Goal: Information Seeking & Learning: Compare options

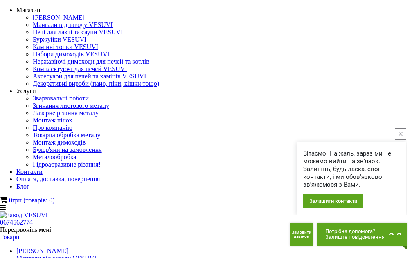
click at [400, 133] on icon "close button" at bounding box center [400, 134] width 4 height 4
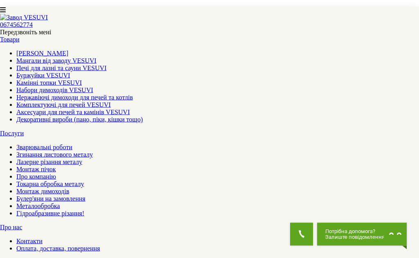
scroll to position [596, 0]
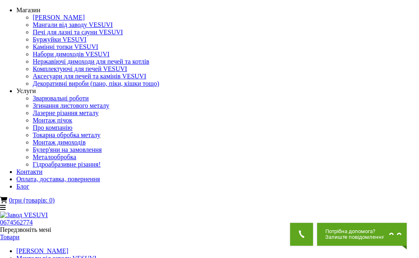
click at [23, 22] on img at bounding box center [19, 18] width 7 height 7
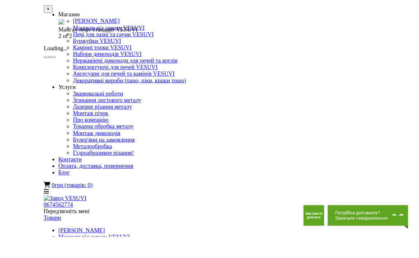
scroll to position [22, 0]
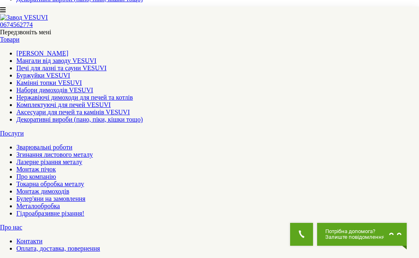
scroll to position [301, 0]
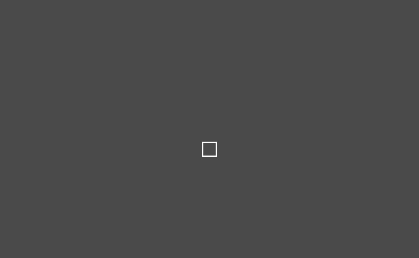
select select
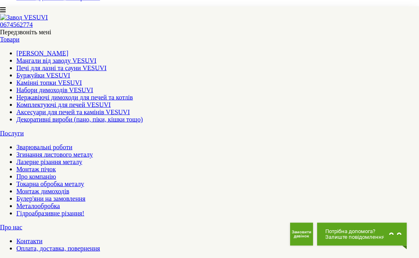
scroll to position [450, 0]
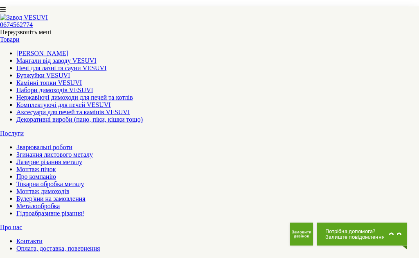
scroll to position [451, 0]
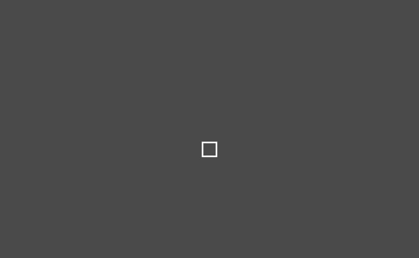
select select
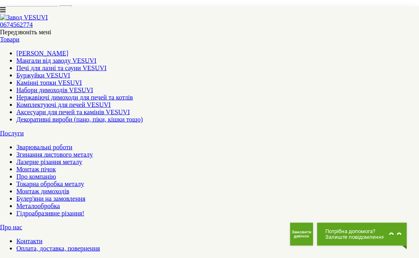
scroll to position [627, 0]
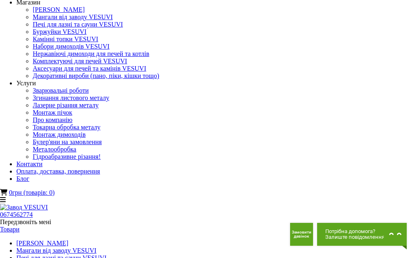
scroll to position [5, 0]
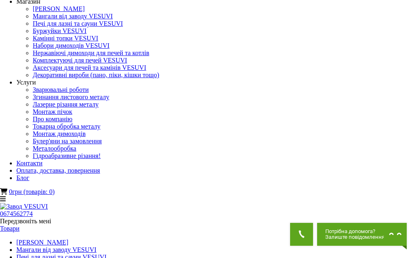
scroll to position [8, 0]
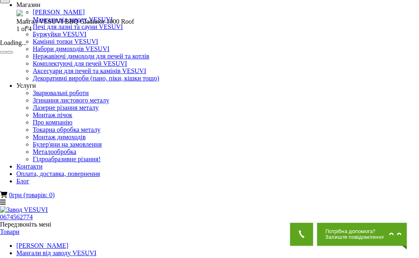
scroll to position [7, 0]
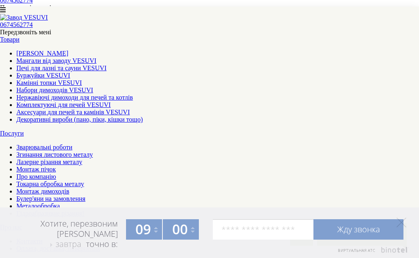
scroll to position [222, 0]
click at [399, 228] on icon at bounding box center [401, 223] width 10 height 10
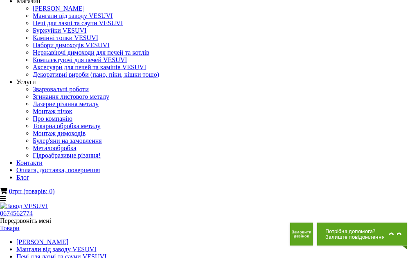
scroll to position [0, 0]
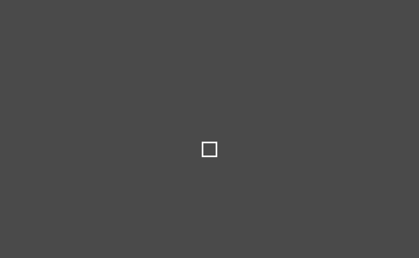
select select
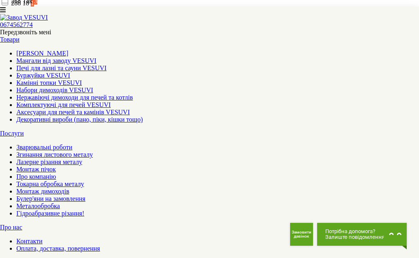
scroll to position [578, 0]
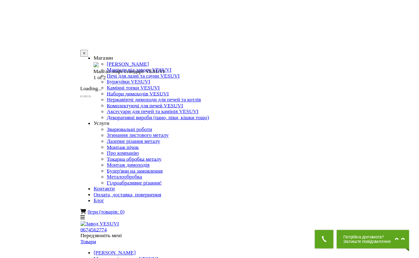
scroll to position [15, 0]
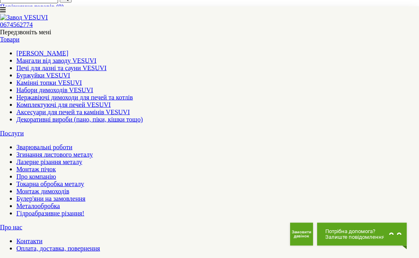
scroll to position [638, 0]
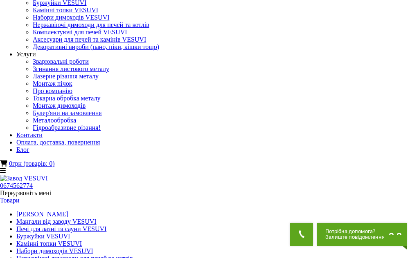
scroll to position [31, 0]
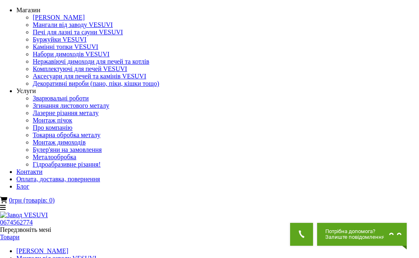
click at [23, 22] on img at bounding box center [19, 18] width 7 height 7
click at [10, 9] on button "×" at bounding box center [5, 4] width 10 height 9
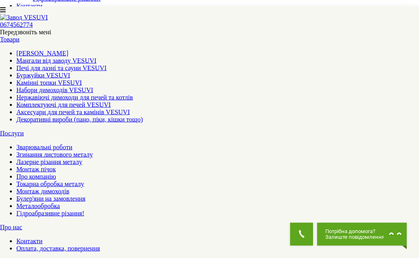
scroll to position [177, 0]
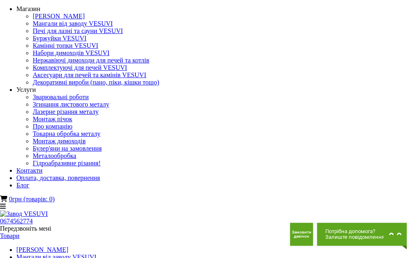
scroll to position [0, 0]
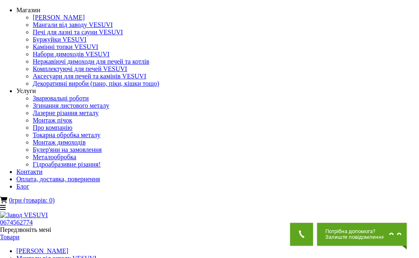
click at [10, 9] on button "×" at bounding box center [5, 4] width 10 height 9
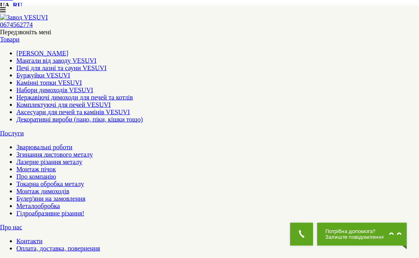
scroll to position [463, 0]
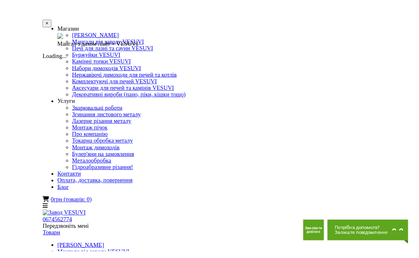
scroll to position [1, 0]
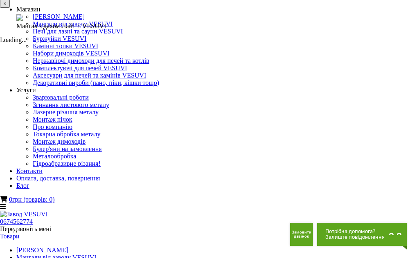
click at [10, 8] on button "×" at bounding box center [5, 3] width 10 height 9
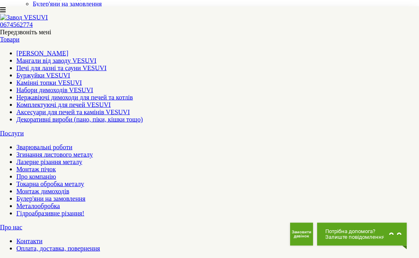
scroll to position [147, 0]
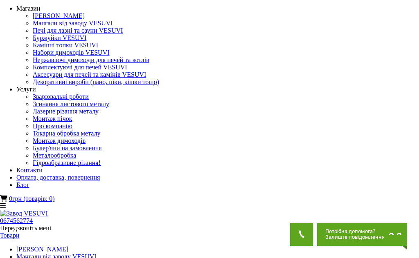
scroll to position [0, 0]
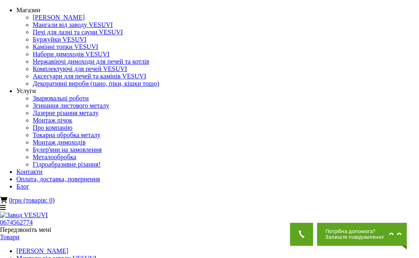
click at [10, 9] on button "×" at bounding box center [5, 4] width 10 height 9
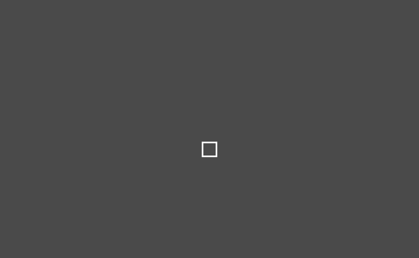
select select
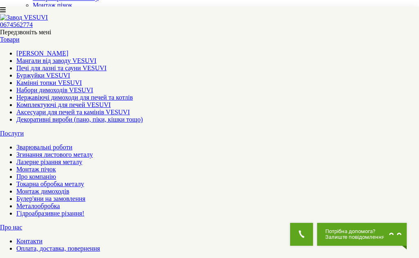
scroll to position [117, 0]
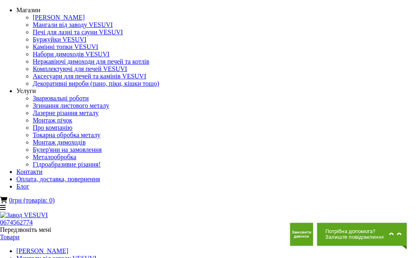
scroll to position [1, 0]
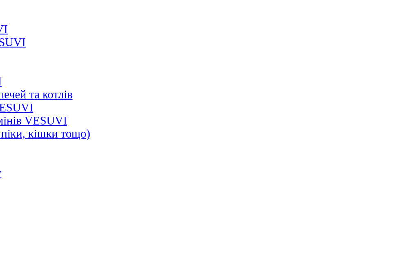
scroll to position [0, 0]
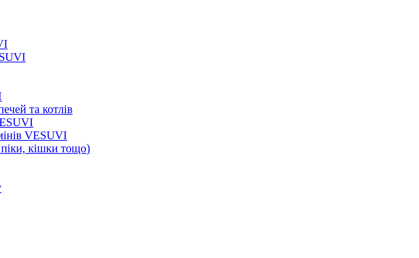
click at [10, 10] on button "×" at bounding box center [5, 5] width 10 height 9
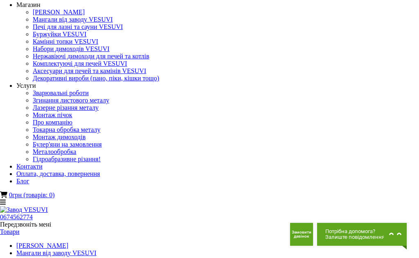
scroll to position [22, 0]
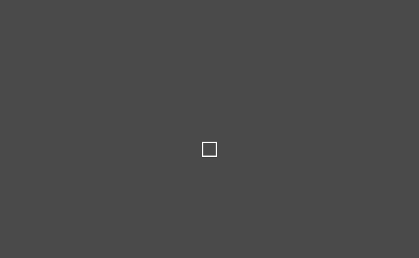
select select
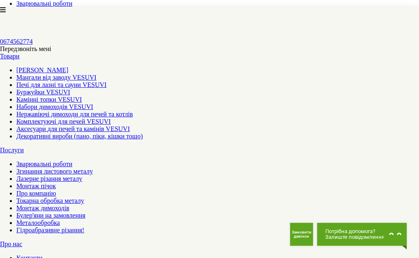
scroll to position [328, 0]
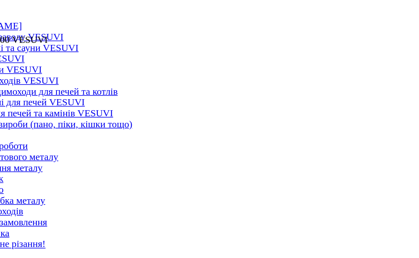
click at [10, 9] on button "×" at bounding box center [5, 4] width 10 height 9
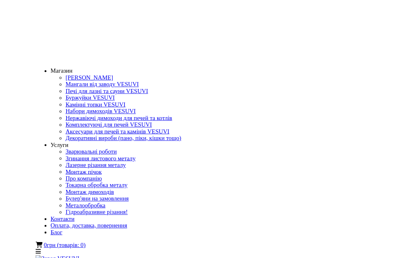
scroll to position [14, 0]
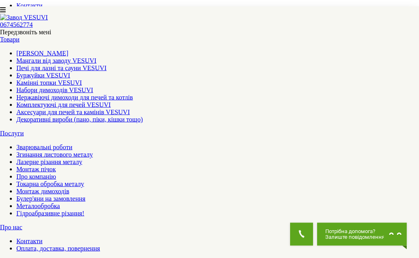
scroll to position [434, 0]
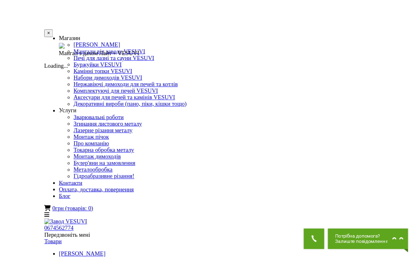
scroll to position [8, 0]
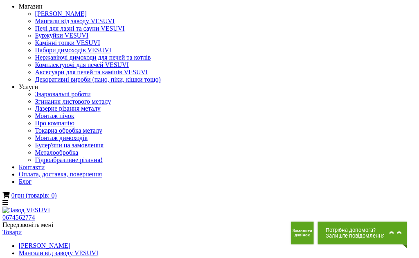
scroll to position [0, 0]
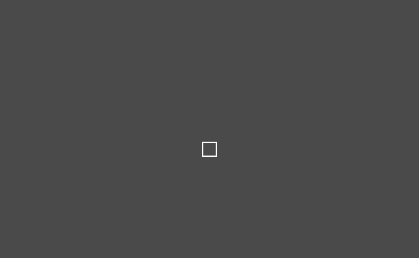
select select
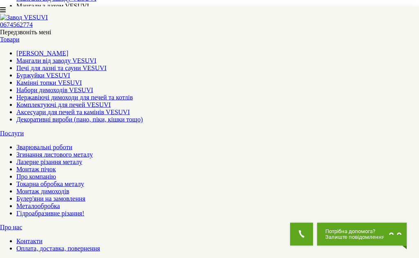
scroll to position [616, 0]
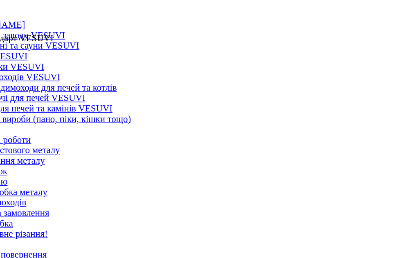
click at [10, 9] on button "×" at bounding box center [5, 4] width 10 height 9
